Goal: Task Accomplishment & Management: Manage account settings

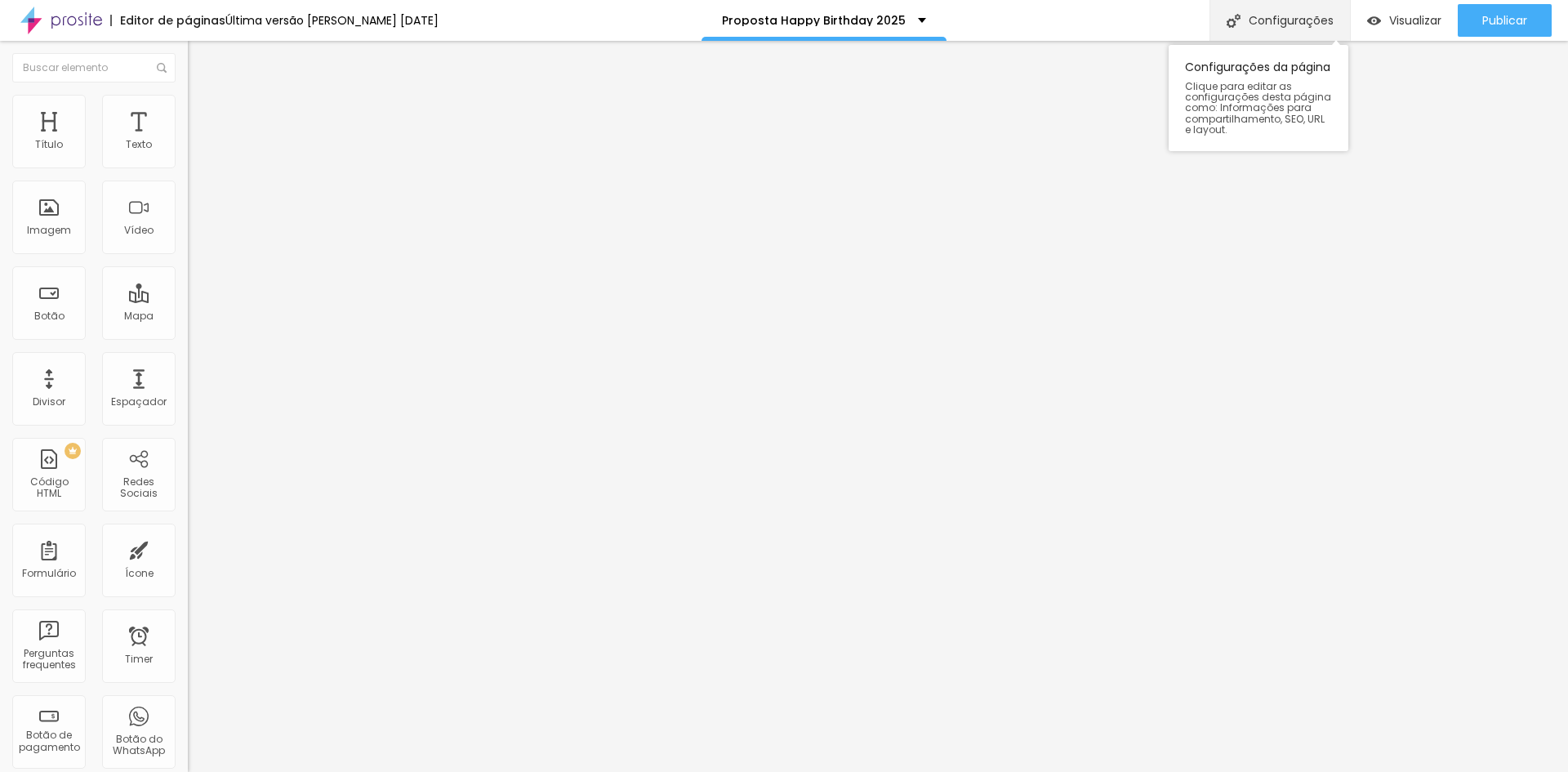
click at [1268, 23] on div "Configurações" at bounding box center [1280, 20] width 141 height 41
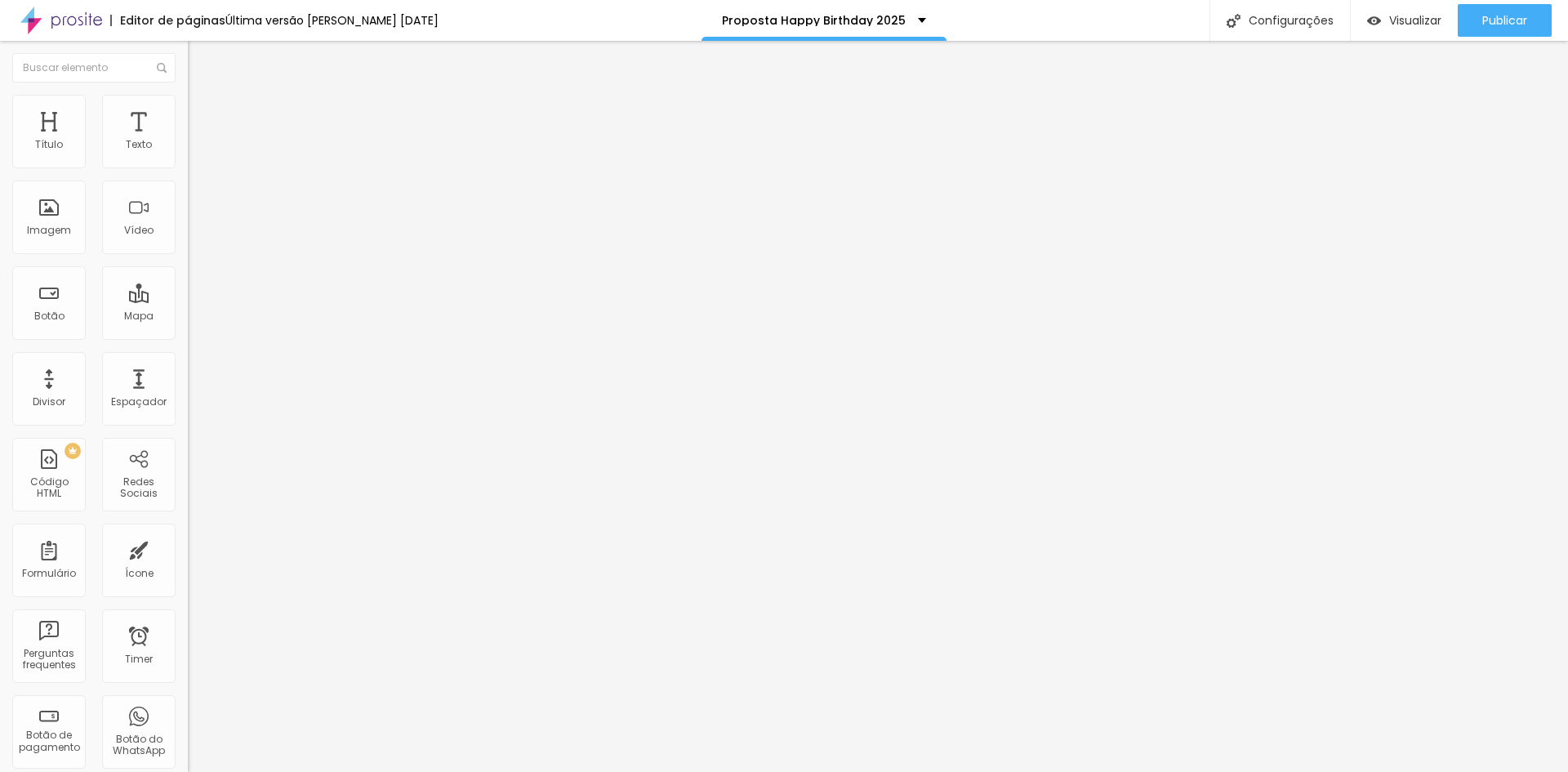
click at [1414, 120] on link "Visualizar página" at bounding box center [1459, 125] width 147 height 11
